Goal: Check status

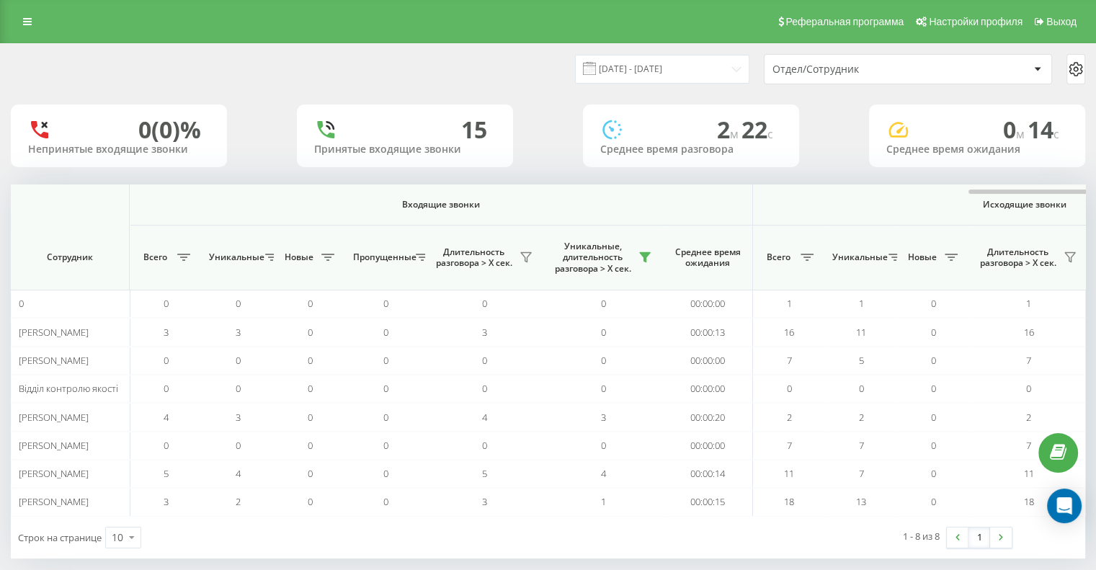
scroll to position [0, 624]
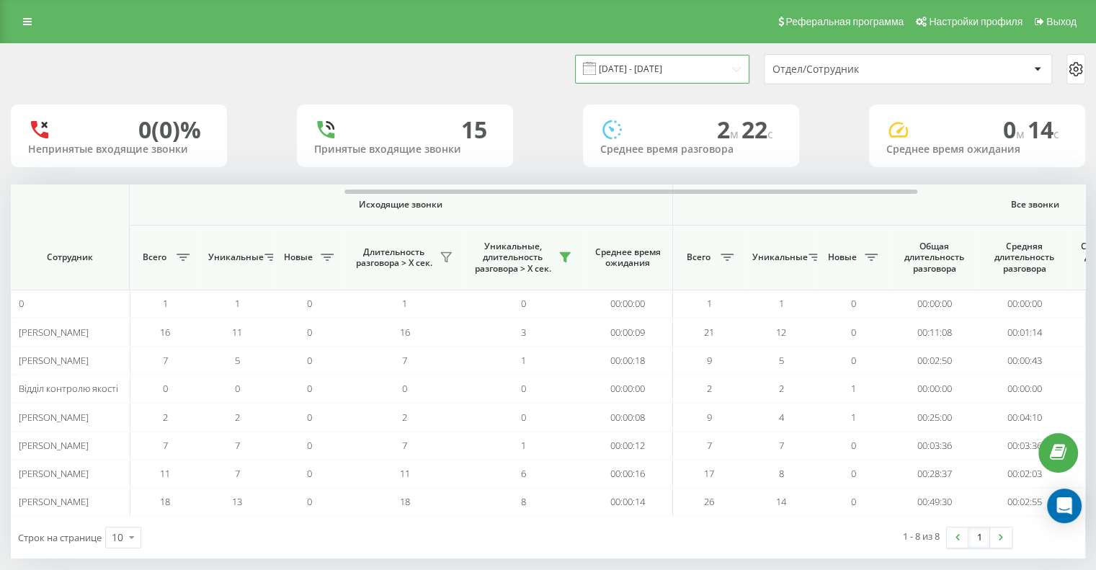
click at [741, 70] on input "19.09.2025 - 19.09.2025" at bounding box center [662, 69] width 174 height 28
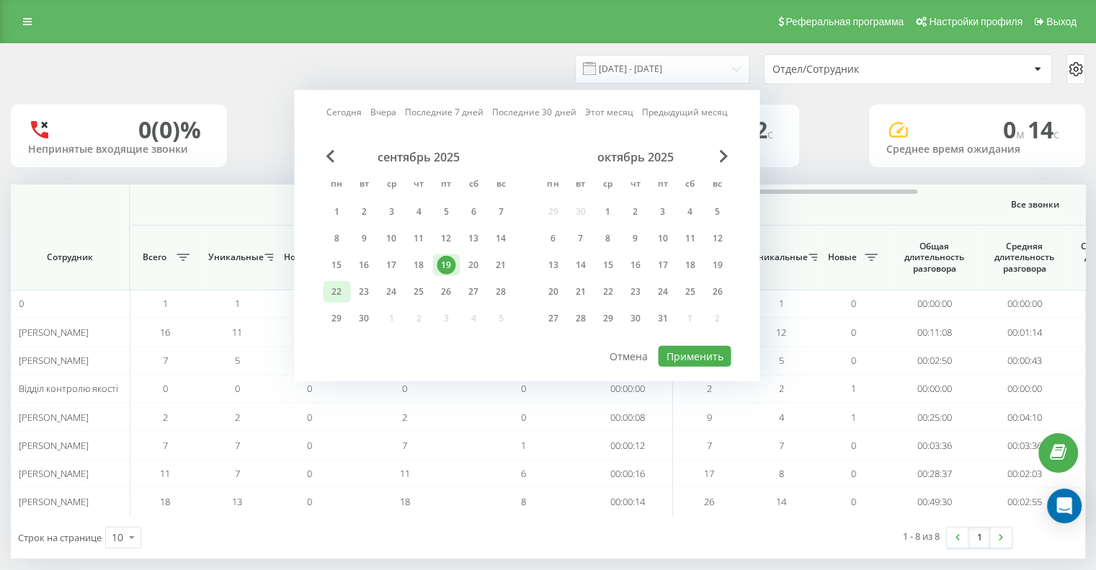
click at [337, 290] on div "22" at bounding box center [336, 292] width 19 height 19
click at [700, 349] on button "Применить" at bounding box center [694, 356] width 73 height 21
type input "[DATE] - [DATE]"
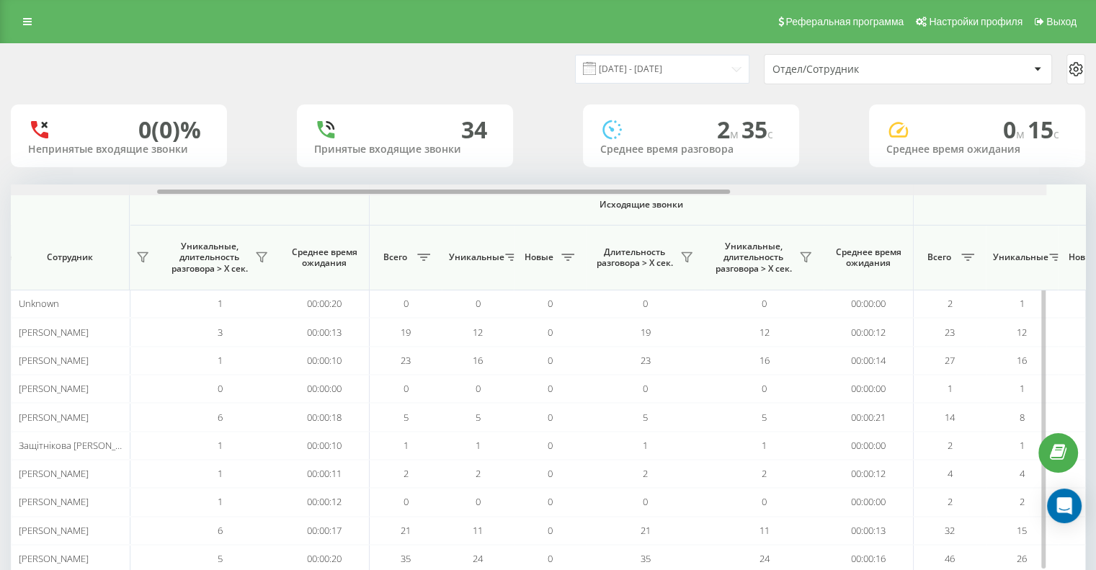
scroll to position [0, 393]
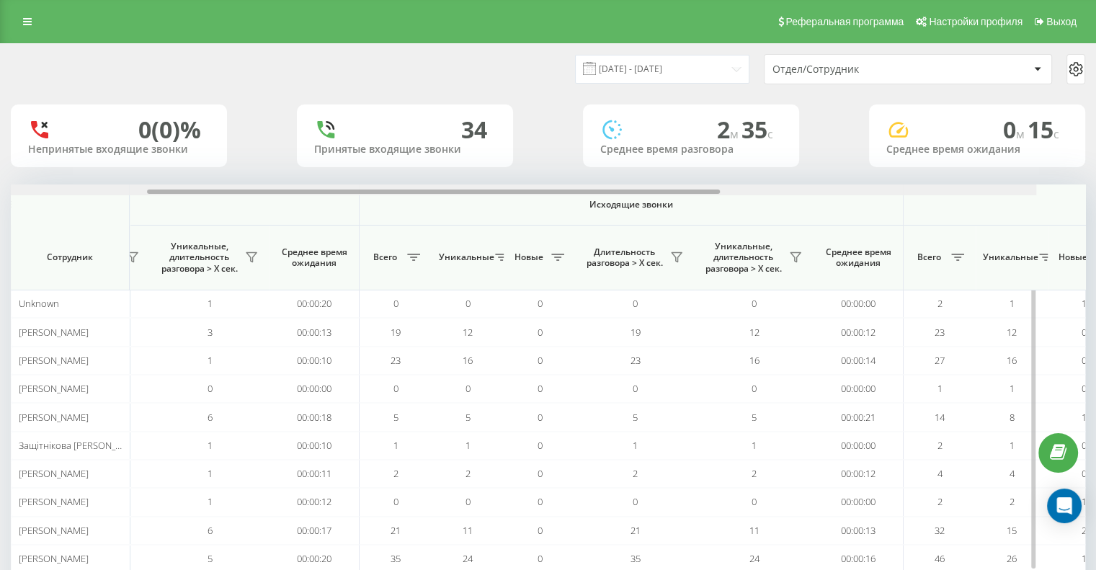
drag, startPoint x: 383, startPoint y: 190, endPoint x: 594, endPoint y: 192, distance: 210.4
click at [594, 192] on div at bounding box center [433, 192] width 573 height 4
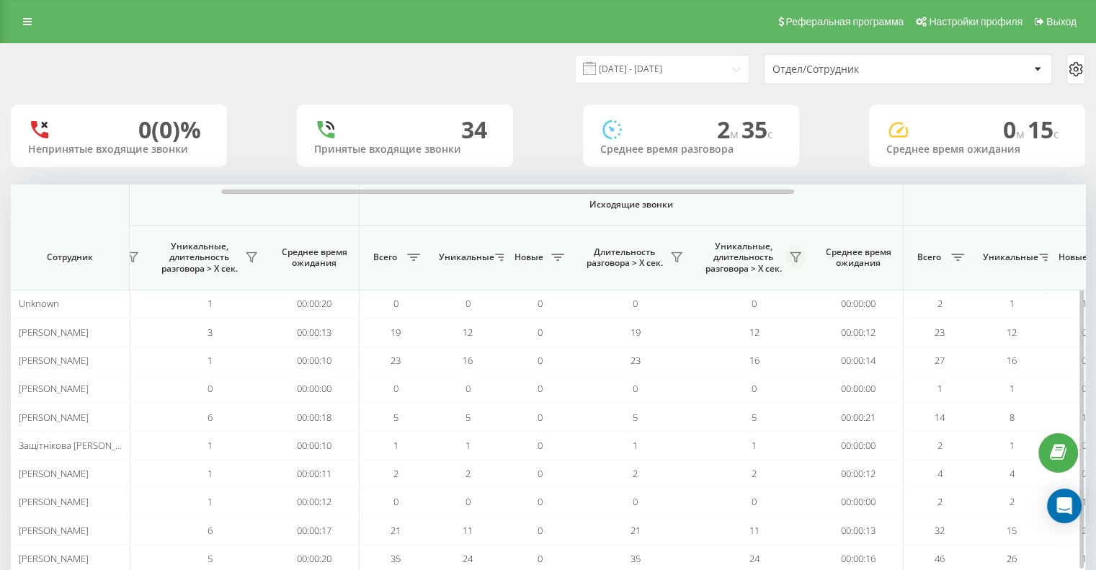
click at [804, 260] on button at bounding box center [796, 257] width 22 height 23
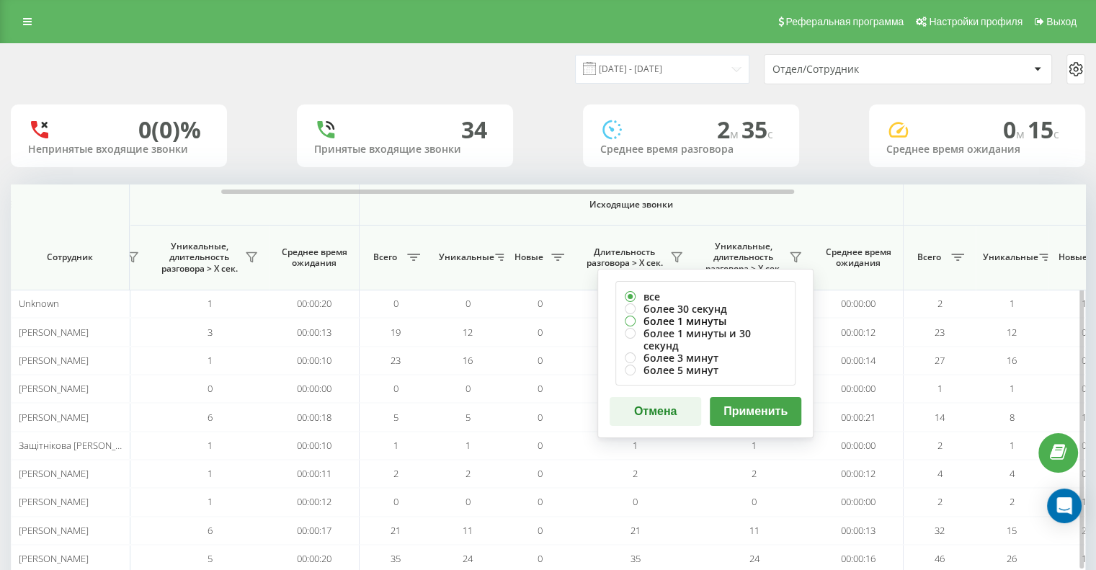
click at [630, 317] on label "более 1 минуты" at bounding box center [705, 321] width 161 height 12
radio input "true"
click at [741, 397] on button "Применить" at bounding box center [756, 411] width 92 height 29
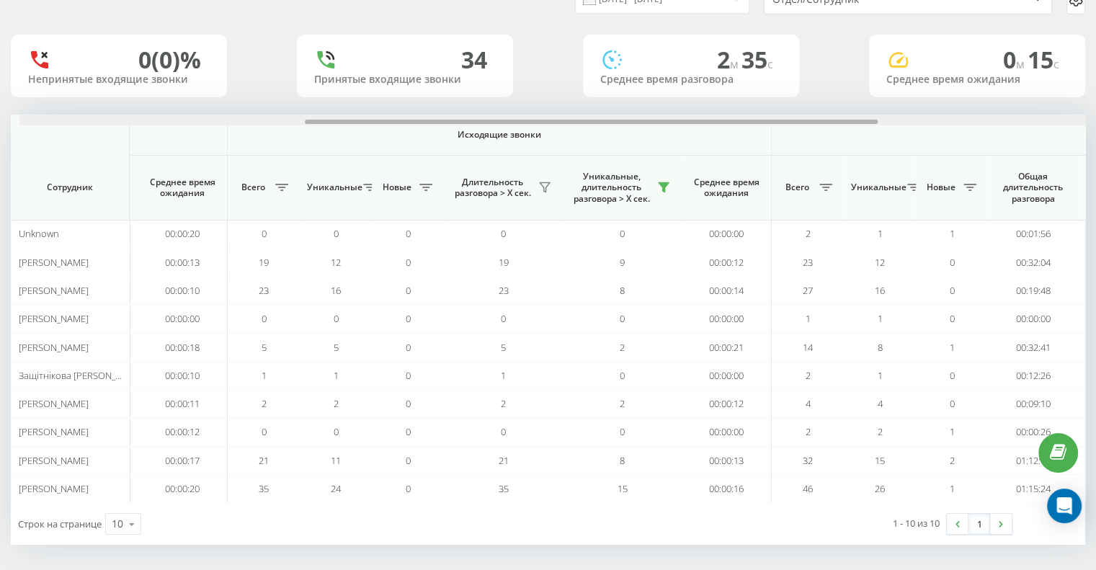
scroll to position [0, 536]
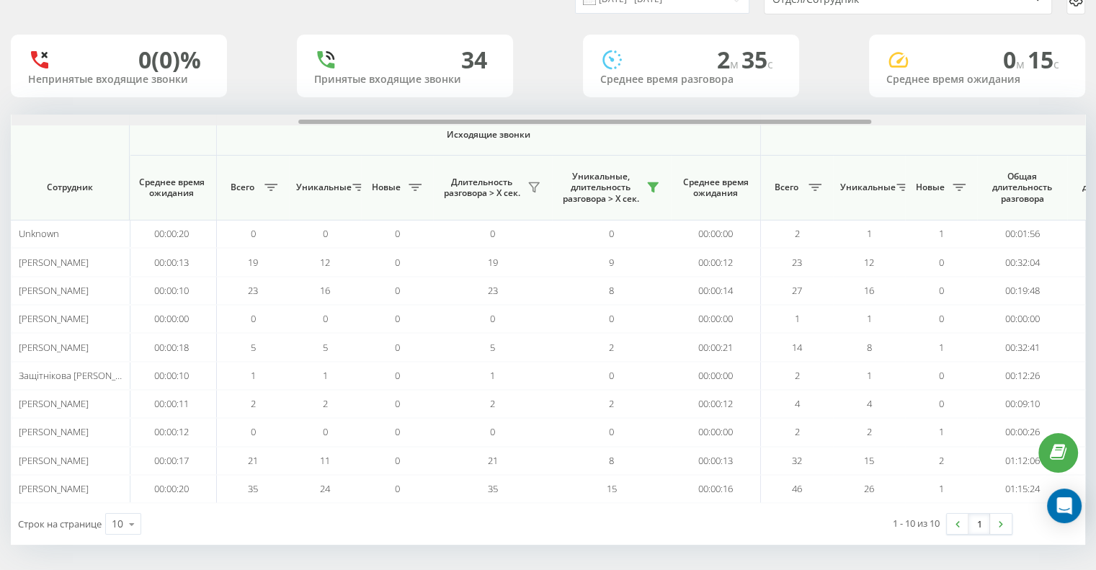
drag, startPoint x: 484, startPoint y: 121, endPoint x: 771, endPoint y: 107, distance: 287.2
click at [771, 107] on div "[DATE] - [DATE] Отдел/Сотрудник 0 (0)% Непринятые входящие звонки 34 Принятые в…" at bounding box center [548, 259] width 1075 height 571
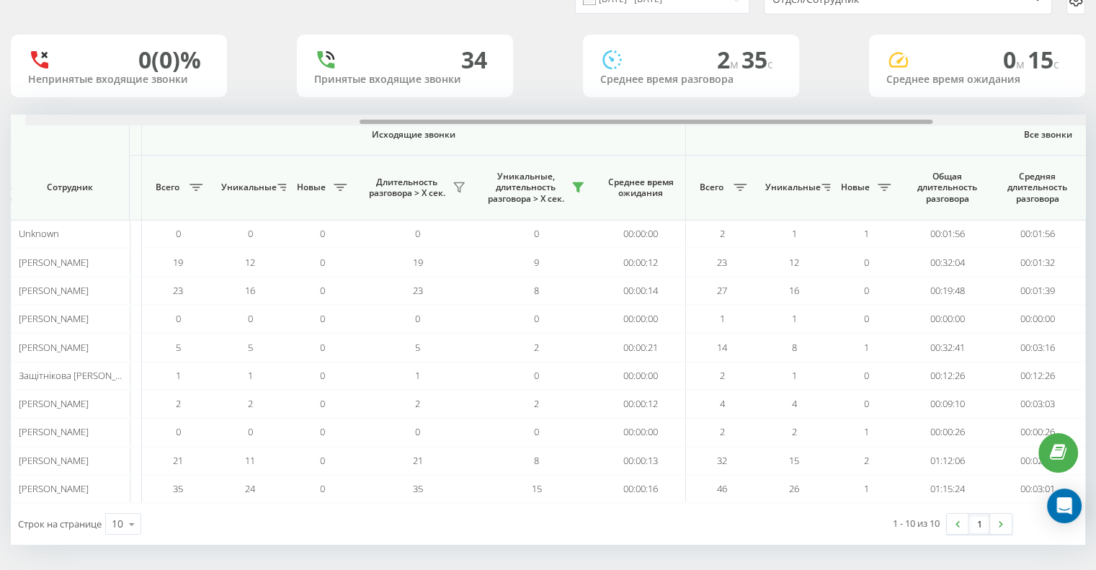
scroll to position [0, 628]
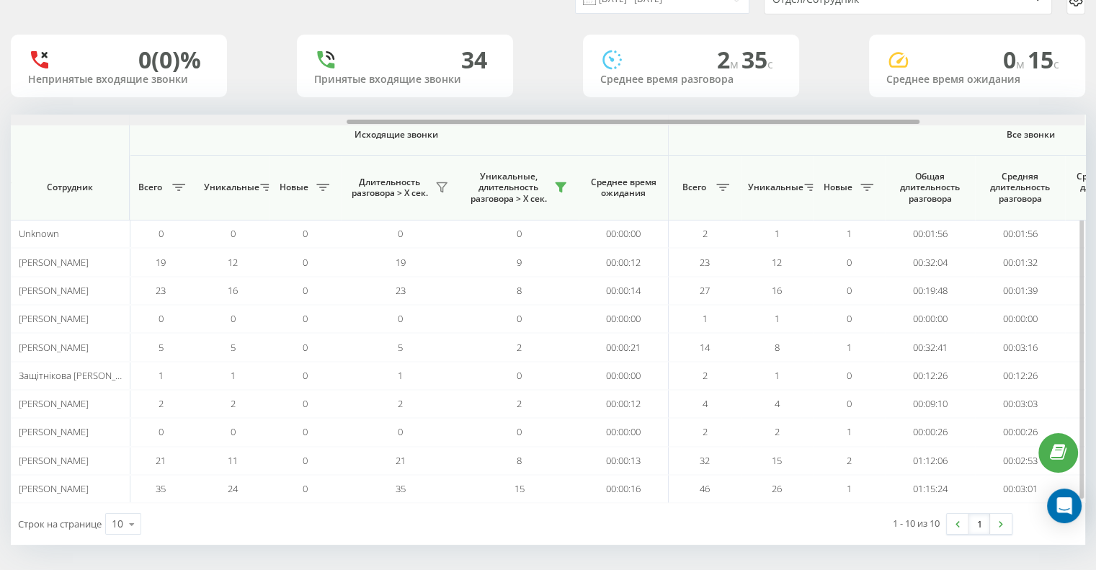
drag, startPoint x: 324, startPoint y: 120, endPoint x: 373, endPoint y: 120, distance: 49.0
click at [373, 120] on div at bounding box center [633, 122] width 573 height 4
